Goal: Task Accomplishment & Management: Use online tool/utility

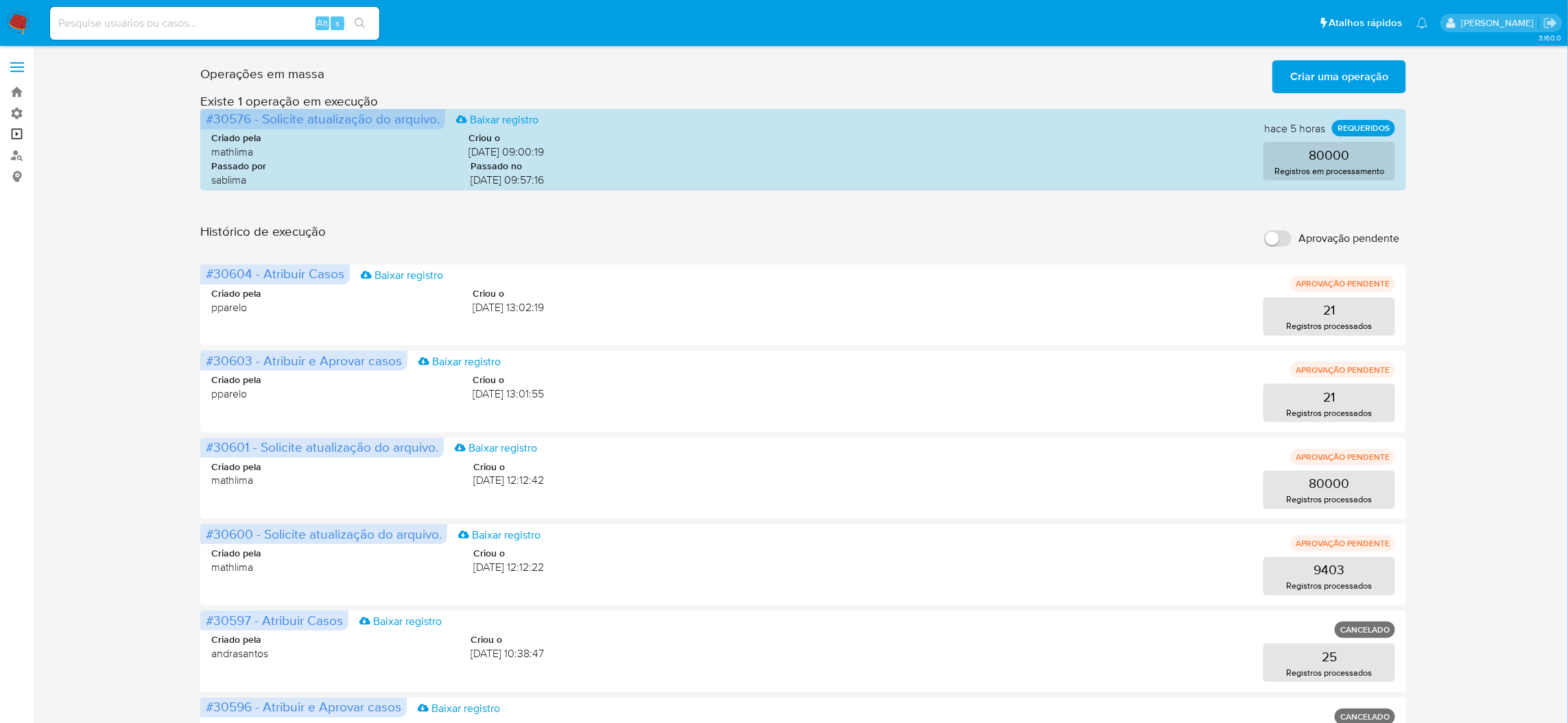
click at [15, 132] on link "Operações em massa" at bounding box center [82, 135] width 163 height 21
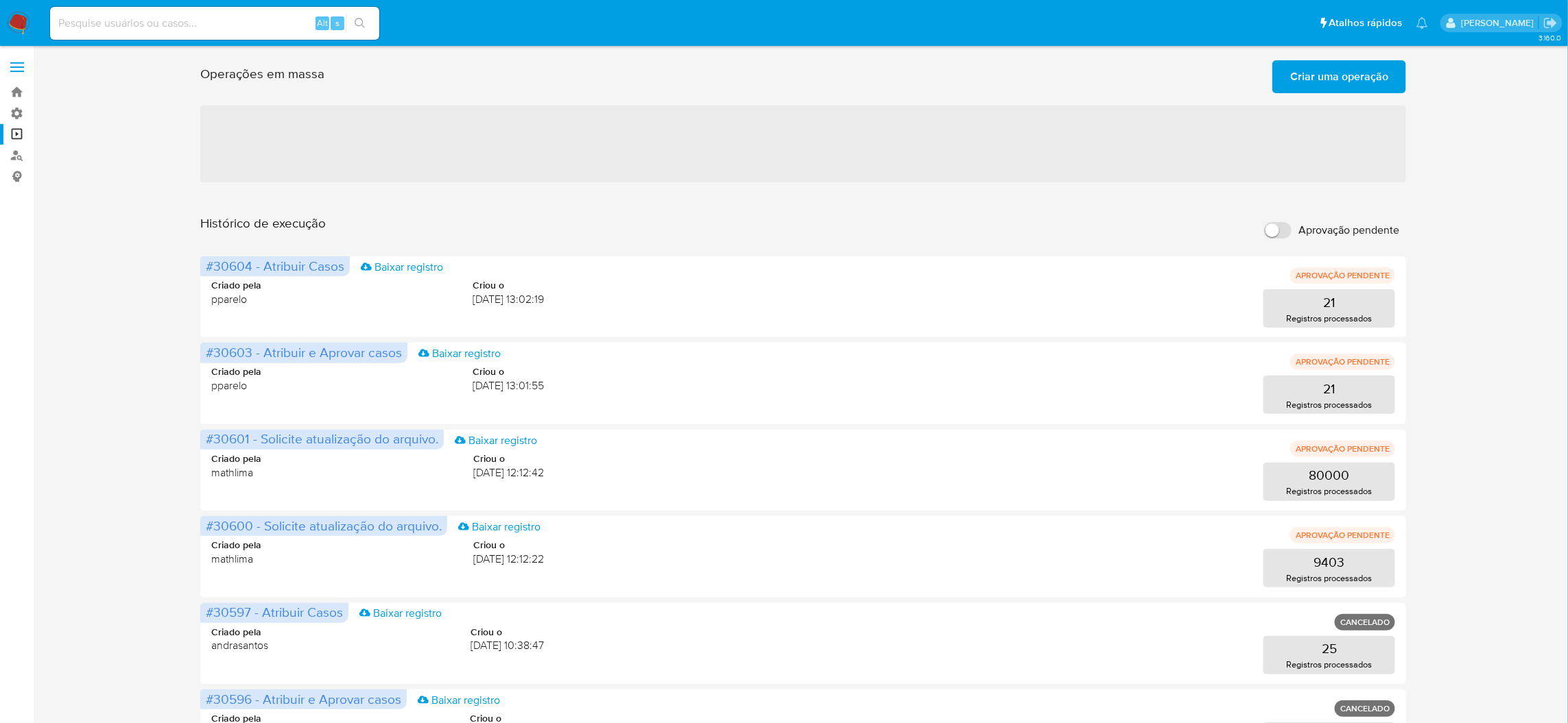
click at [1289, 222] on input "Aprovação pendente" at bounding box center [1278, 230] width 28 height 16
checkbox input "true"
